Goal: Transaction & Acquisition: Obtain resource

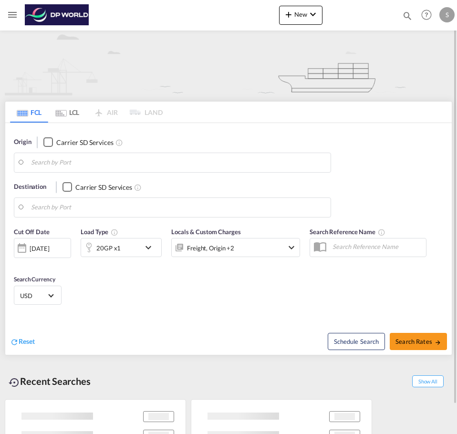
type input "Laem Chabang, THLCH"
type input "[GEOGRAPHIC_DATA], [GEOGRAPHIC_DATA], USSEA"
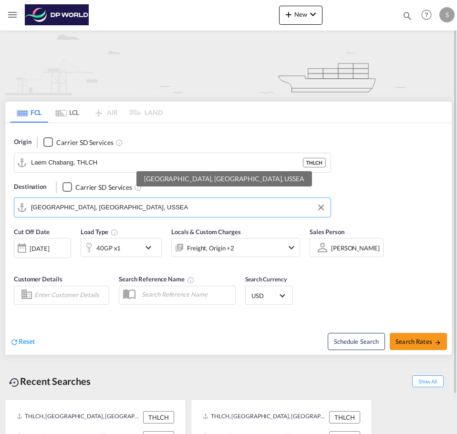
click at [136, 204] on input "[GEOGRAPHIC_DATA], [GEOGRAPHIC_DATA], USSEA" at bounding box center [178, 207] width 295 height 14
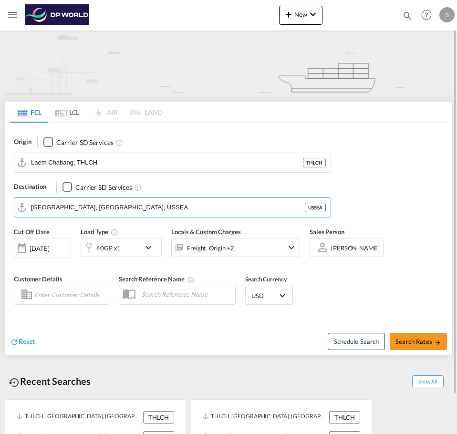
drag, startPoint x: 214, startPoint y: 334, endPoint x: 235, endPoint y: 329, distance: 21.5
click at [216, 333] on div "Reset" at bounding box center [120, 334] width 221 height 26
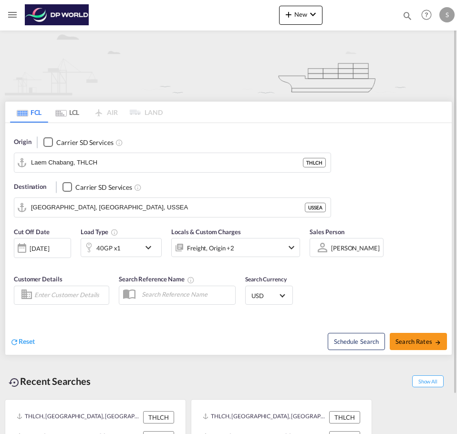
click at [120, 251] on div "40GP x1" at bounding box center [110, 247] width 59 height 19
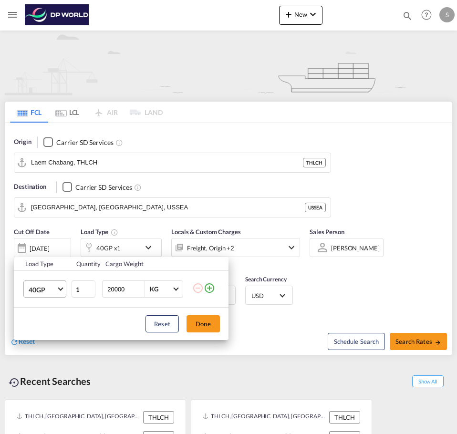
click at [33, 297] on md-select-value "40GP" at bounding box center [47, 289] width 38 height 16
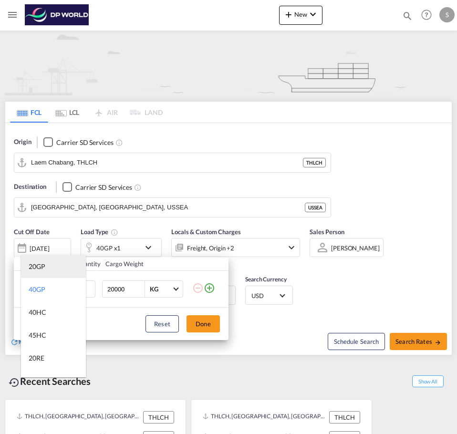
click at [46, 266] on md-option "20GP" at bounding box center [53, 266] width 65 height 23
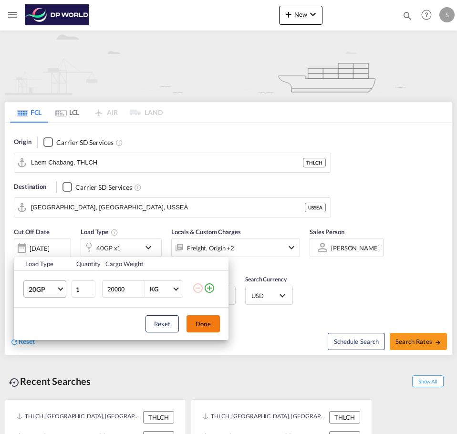
click at [206, 326] on button "Done" at bounding box center [202, 323] width 33 height 17
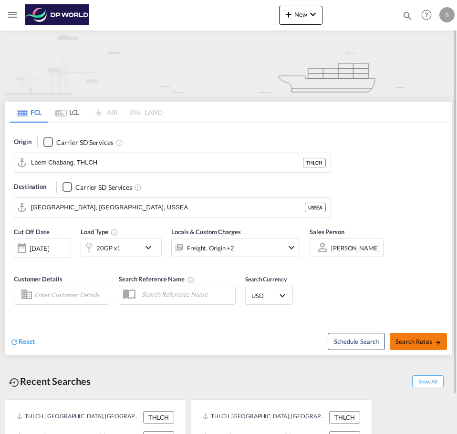
click at [400, 346] on button "Search Rates" at bounding box center [418, 341] width 57 height 17
type input "THLCH to USSEA / [DATE]"
